Goal: Task Accomplishment & Management: Manage account settings

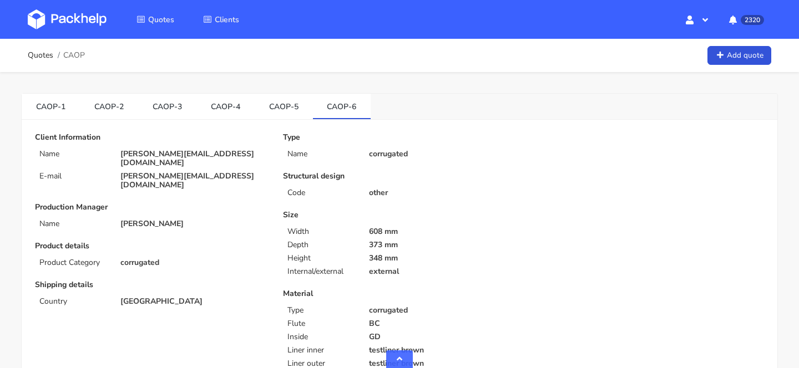
scroll to position [1049, 0]
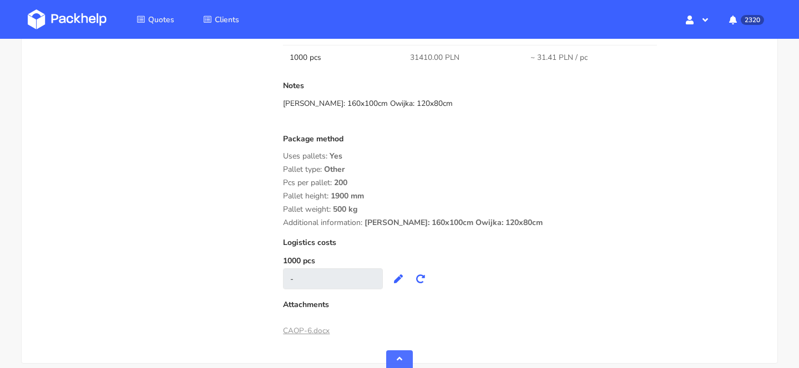
click at [414, 172] on div "Pallet type: Other" at bounding box center [523, 169] width 481 height 9
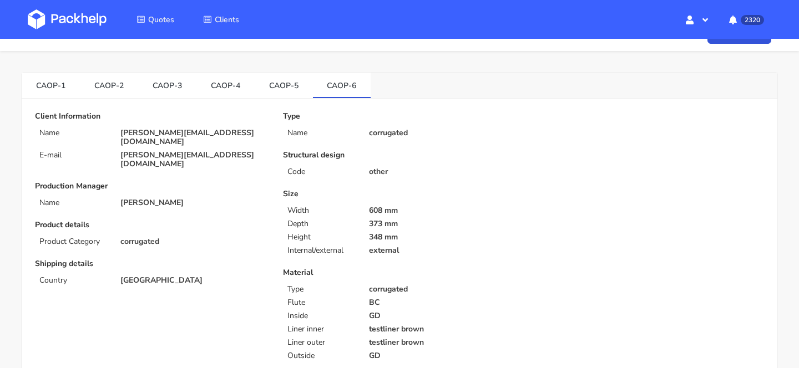
scroll to position [0, 0]
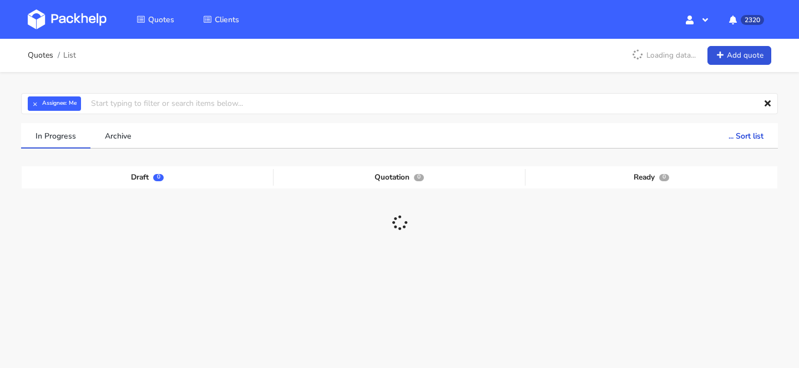
click at [508, 158] on div "In Progress Archive ... Sort list Last added From old to new Last updated Estim…" at bounding box center [399, 246] width 757 height 247
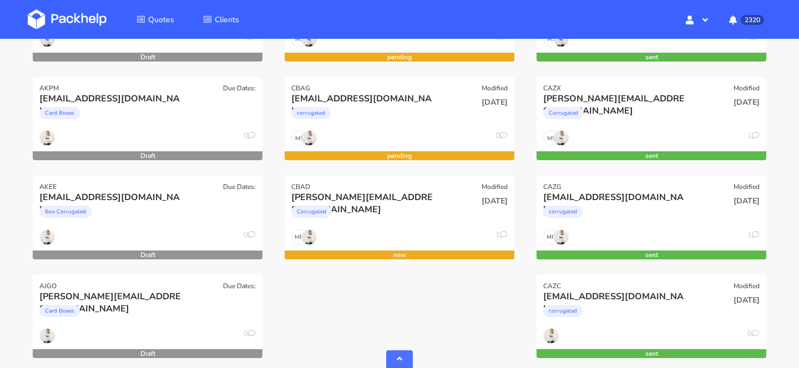
scroll to position [331, 0]
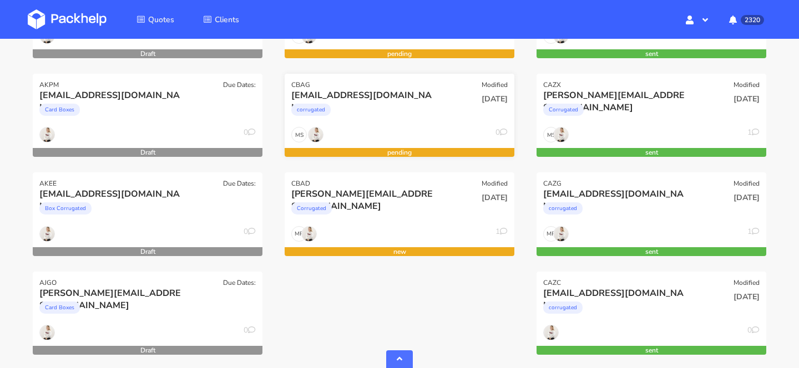
click at [397, 107] on div "corrugated" at bounding box center [364, 113] width 147 height 22
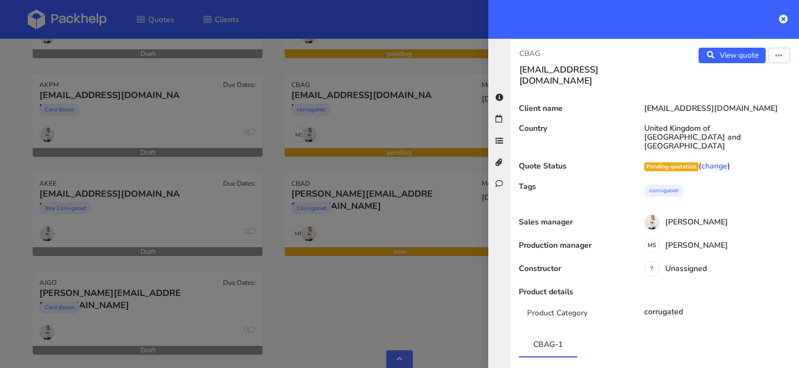
click at [535, 52] on p "CBAG" at bounding box center [582, 54] width 127 height 12
copy p "CBAG"
click at [414, 315] on div at bounding box center [399, 184] width 799 height 368
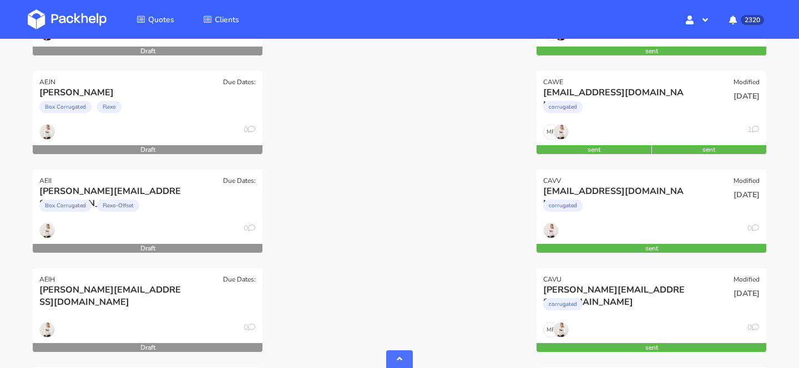
scroll to position [2021, 0]
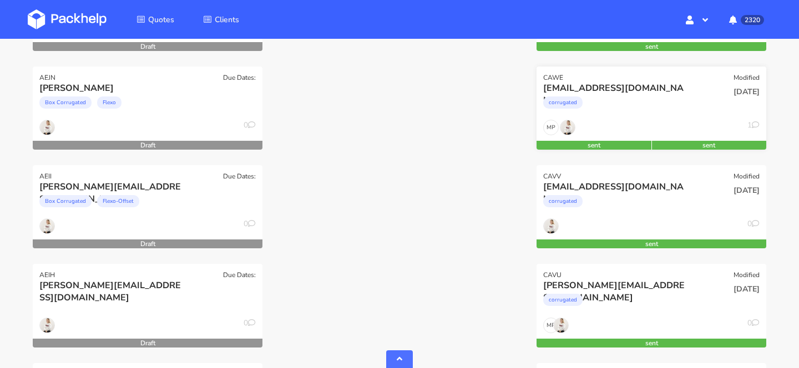
click at [668, 109] on div "corrugated" at bounding box center [616, 105] width 147 height 22
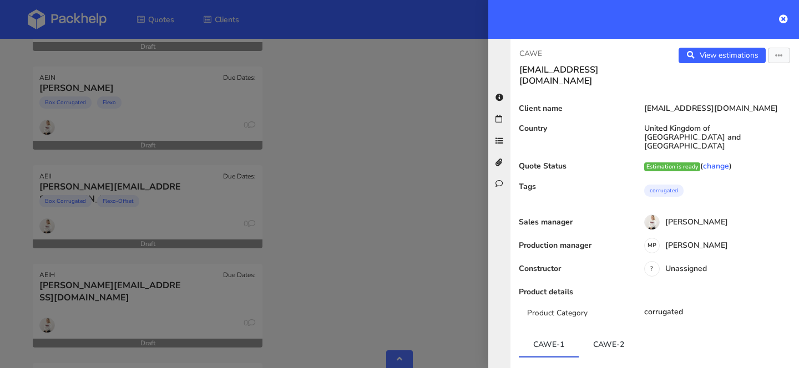
click at [532, 53] on p "CAWE" at bounding box center [582, 54] width 127 height 12
copy p "CAWE"
click at [391, 266] on div at bounding box center [399, 184] width 799 height 368
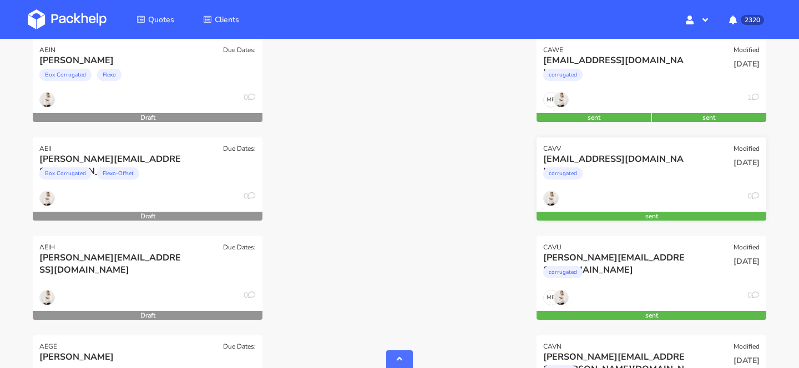
scroll to position [2050, 0]
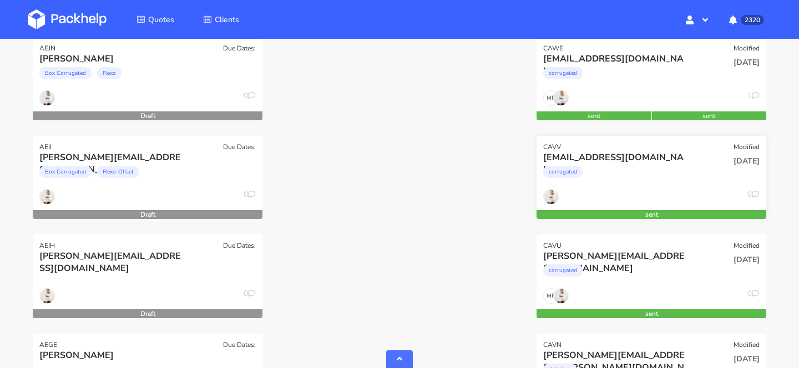
click at [638, 164] on div "corrugated" at bounding box center [616, 175] width 147 height 22
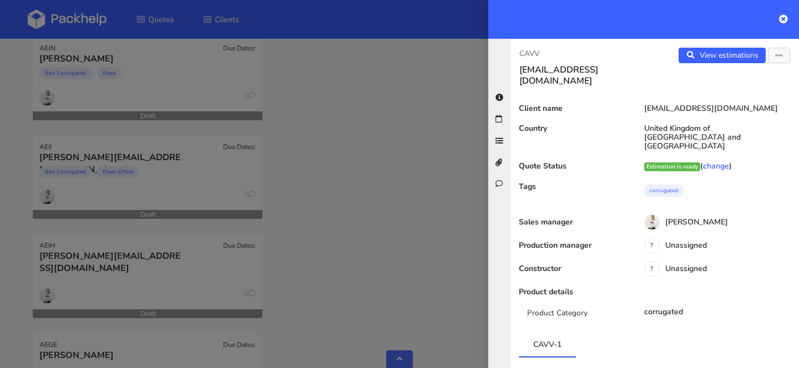
click at [529, 54] on p "CAVV" at bounding box center [582, 54] width 127 height 12
copy p "CAVV"
click at [392, 284] on div at bounding box center [399, 184] width 799 height 368
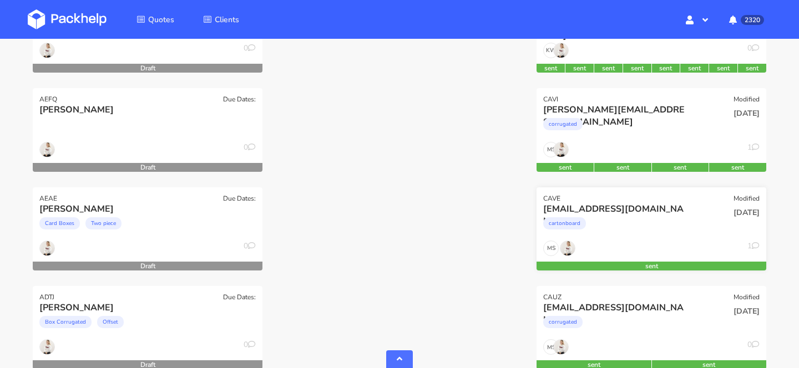
scroll to position [2395, 0]
click at [644, 218] on div "cartonboard" at bounding box center [616, 226] width 147 height 22
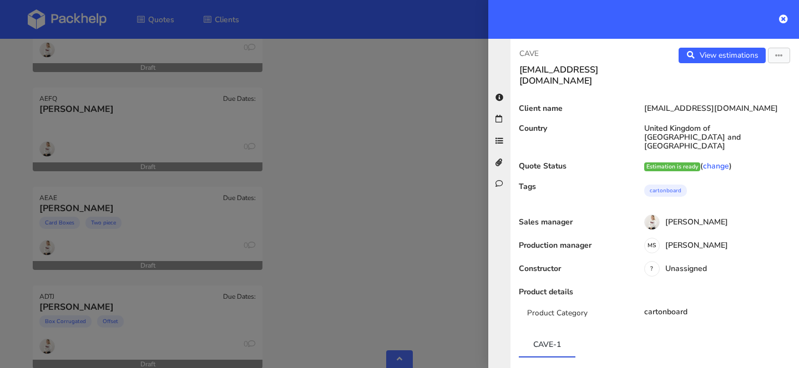
click at [529, 55] on p "CAVE" at bounding box center [582, 54] width 127 height 12
copy p "CAVE"
click at [318, 328] on div at bounding box center [399, 184] width 799 height 368
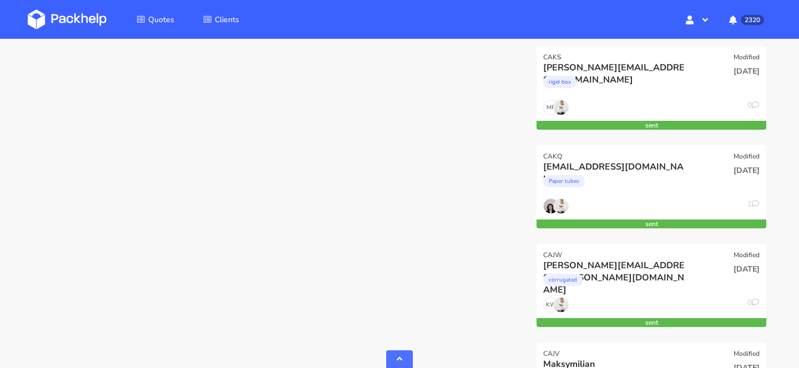
scroll to position [5212, 0]
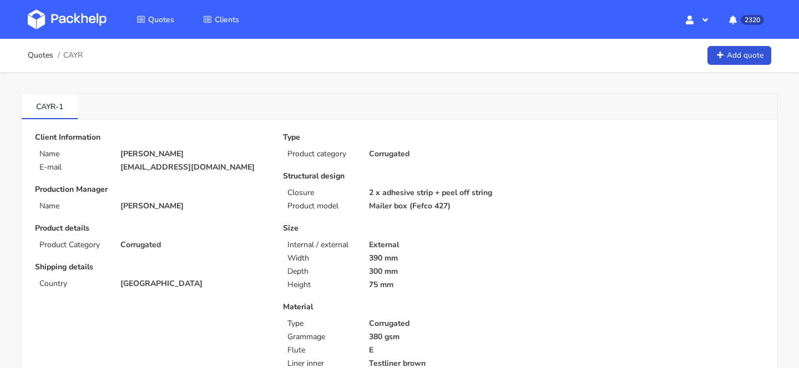
click at [51, 12] on img at bounding box center [67, 19] width 79 height 20
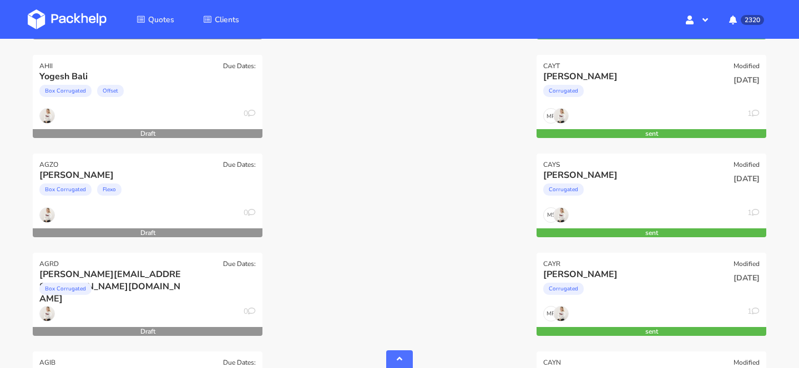
scroll to position [865, 0]
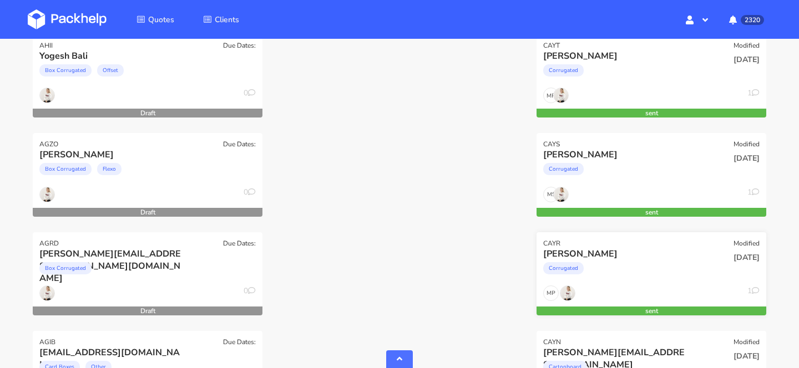
click at [644, 258] on div "[PERSON_NAME]" at bounding box center [616, 254] width 147 height 12
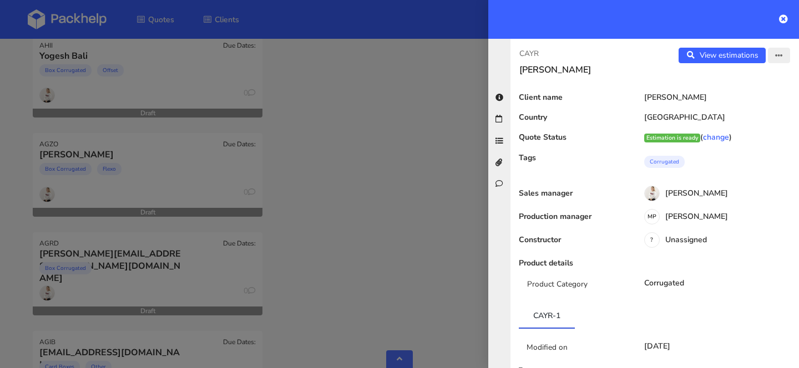
click at [775, 52] on button "button" at bounding box center [779, 56] width 22 height 16
click at [752, 101] on link "Edit quote" at bounding box center [743, 99] width 98 height 18
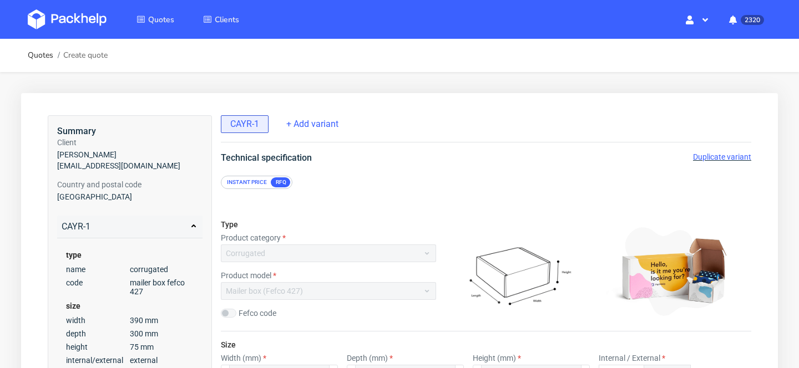
click at [717, 156] on span "Duplicate variant" at bounding box center [722, 157] width 58 height 9
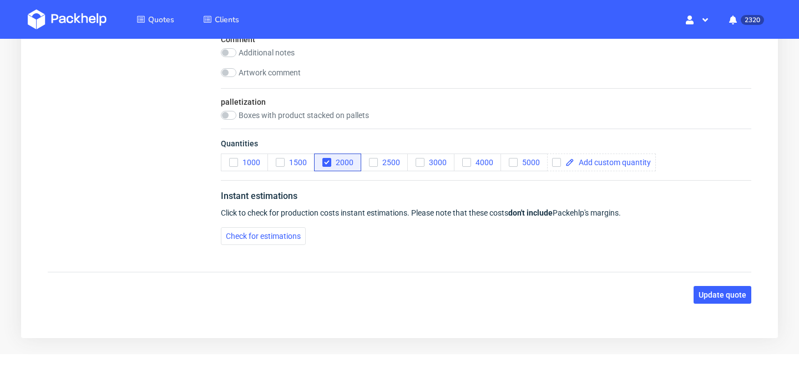
scroll to position [1323, 0]
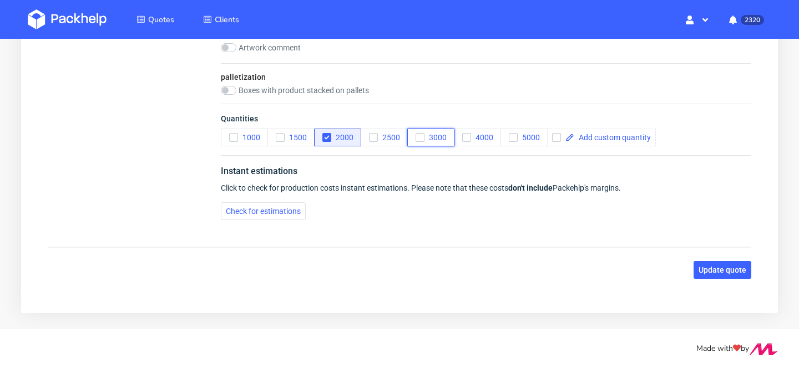
click at [434, 135] on span "3000" at bounding box center [435, 137] width 22 height 9
click at [325, 133] on div "button" at bounding box center [326, 137] width 9 height 9
click at [724, 271] on span "Update quote" at bounding box center [723, 270] width 48 height 8
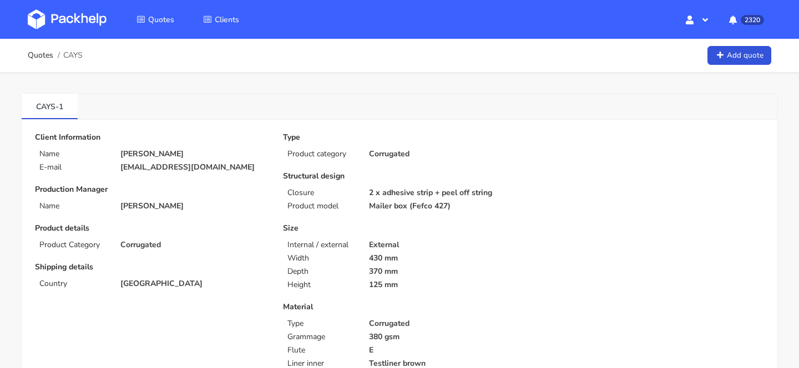
click at [74, 58] on span "CAYS" at bounding box center [72, 55] width 19 height 9
copy span "CAYS"
click at [79, 17] on img at bounding box center [67, 19] width 79 height 20
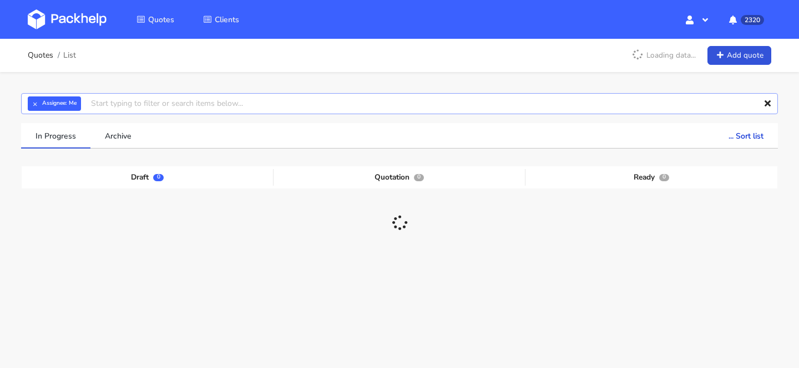
click at [220, 104] on input "text" at bounding box center [399, 103] width 757 height 21
paste input "CAYS"
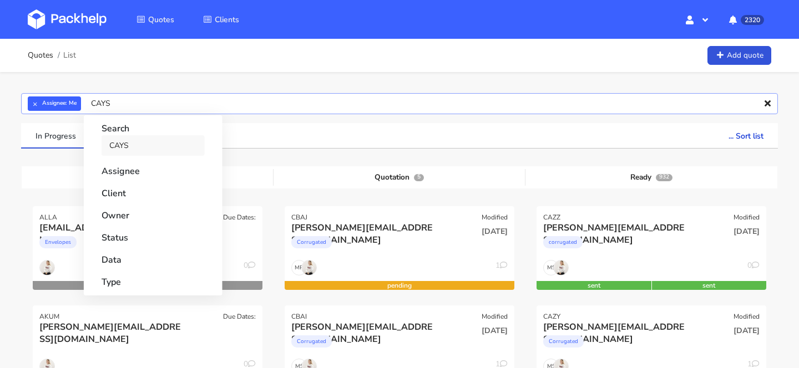
type input "CAYS"
click at [175, 155] on link "CAYS" at bounding box center [153, 145] width 103 height 21
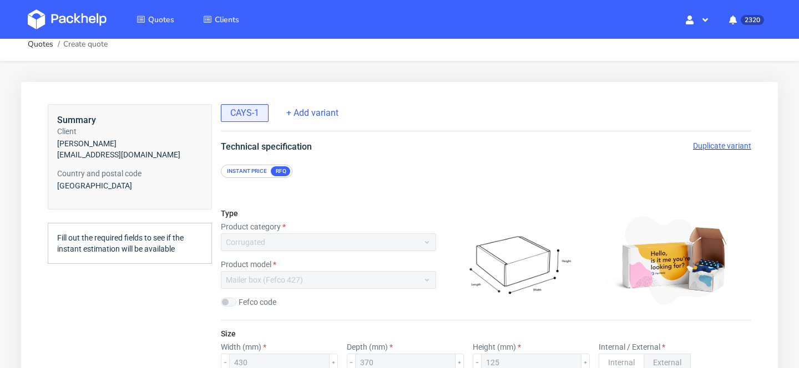
scroll to position [15, 0]
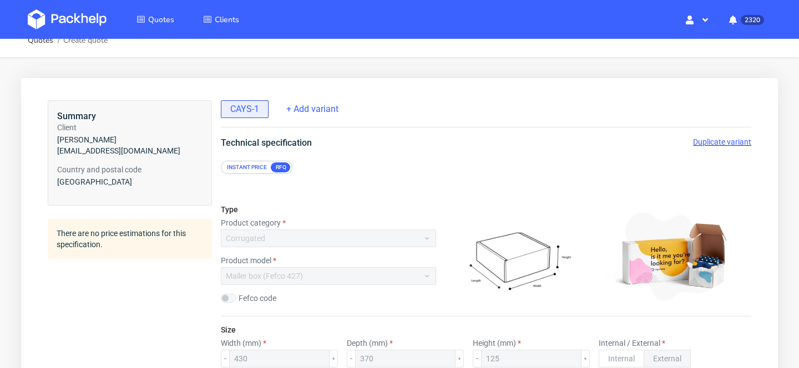
click at [715, 141] on span "Duplicate variant" at bounding box center [722, 142] width 58 height 9
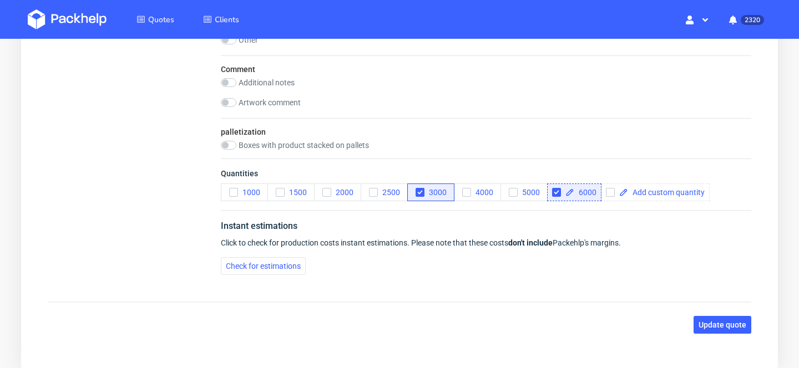
scroll to position [1270, 0]
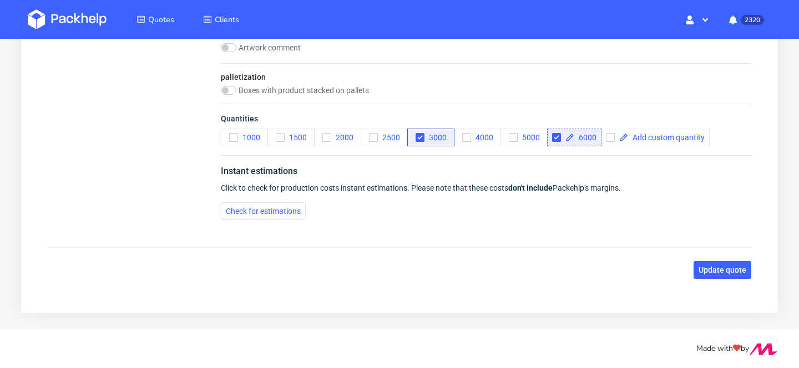
click at [582, 136] on span "6000" at bounding box center [585, 138] width 22 height 8
click at [427, 137] on span "3000" at bounding box center [435, 137] width 22 height 9
checkbox input "false"
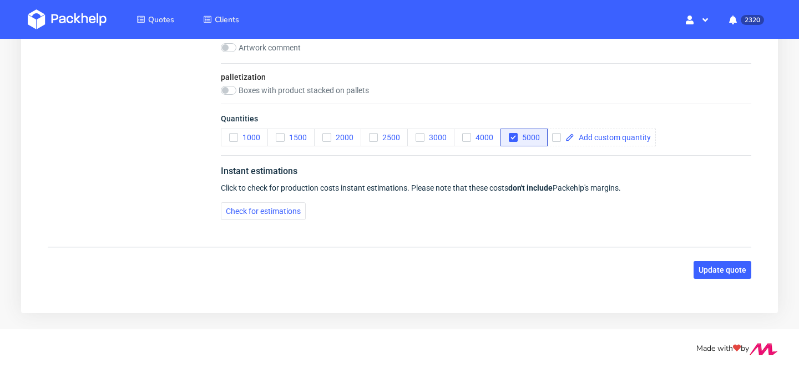
click at [735, 269] on span "Update quote" at bounding box center [723, 270] width 48 height 8
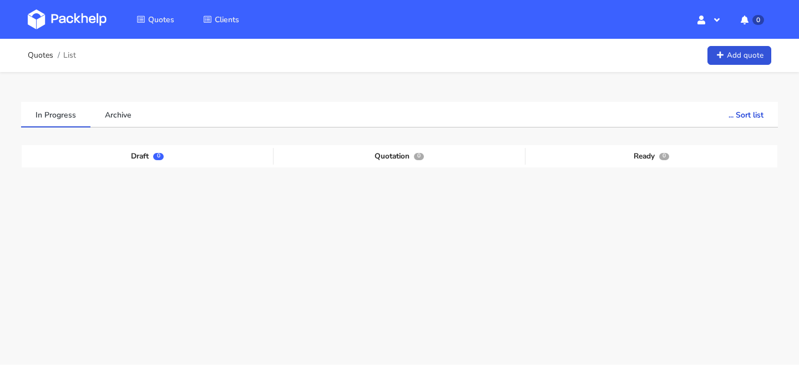
click at [79, 22] on img at bounding box center [67, 19] width 79 height 20
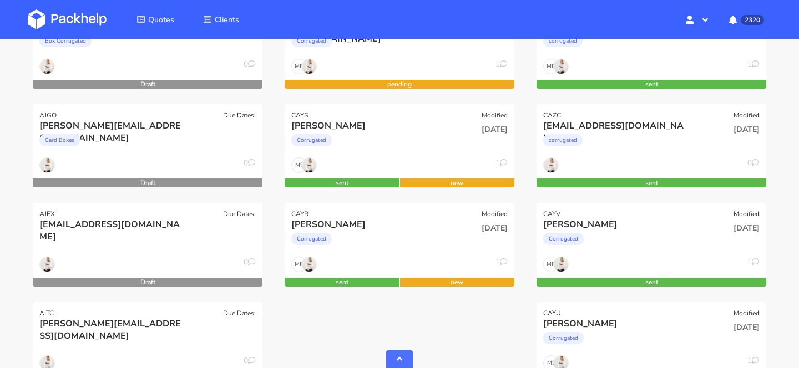
scroll to position [548, 0]
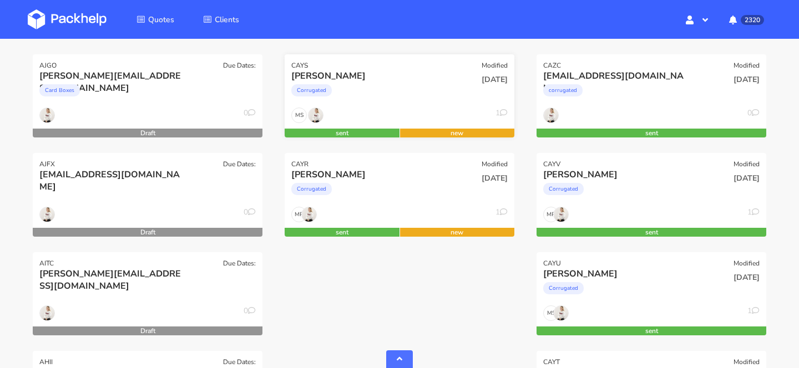
click at [386, 105] on div "[PERSON_NAME]" at bounding box center [361, 89] width 155 height 38
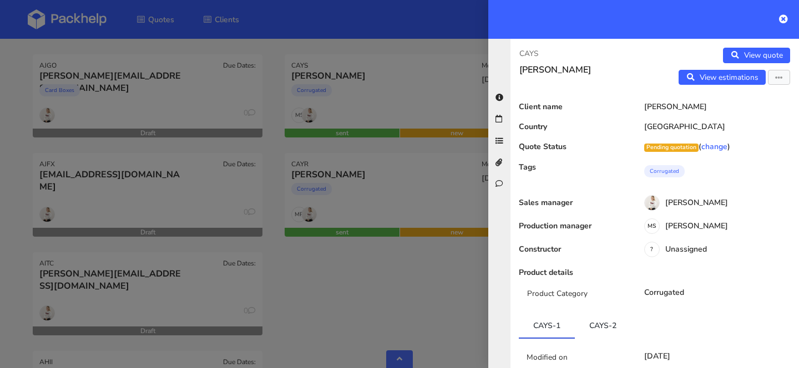
click at [527, 50] on p "CAYS" at bounding box center [582, 54] width 127 height 12
copy p "CAYS"
click at [365, 222] on div at bounding box center [399, 184] width 799 height 368
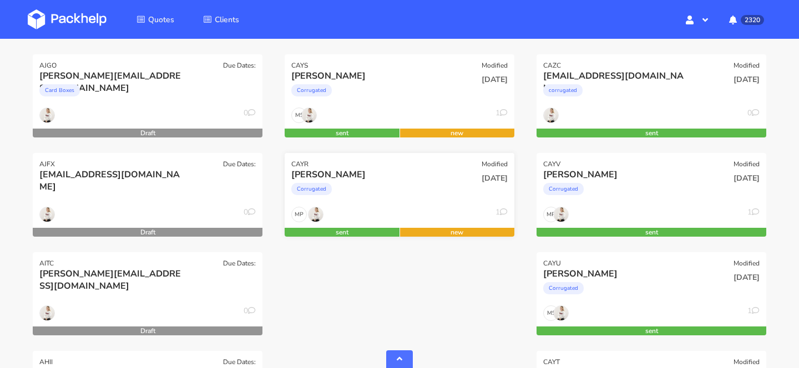
click at [365, 196] on div "Corrugated" at bounding box center [364, 192] width 147 height 22
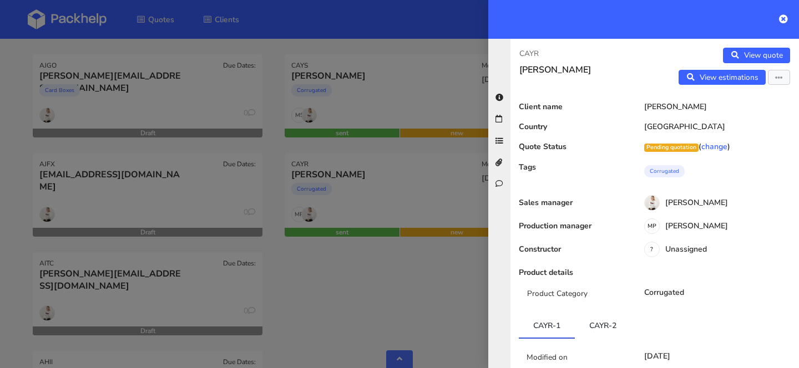
click at [533, 52] on p "CAYR" at bounding box center [582, 54] width 127 height 12
copy p "CAYR"
click at [397, 299] on div at bounding box center [399, 184] width 799 height 368
